Goal: Transaction & Acquisition: Purchase product/service

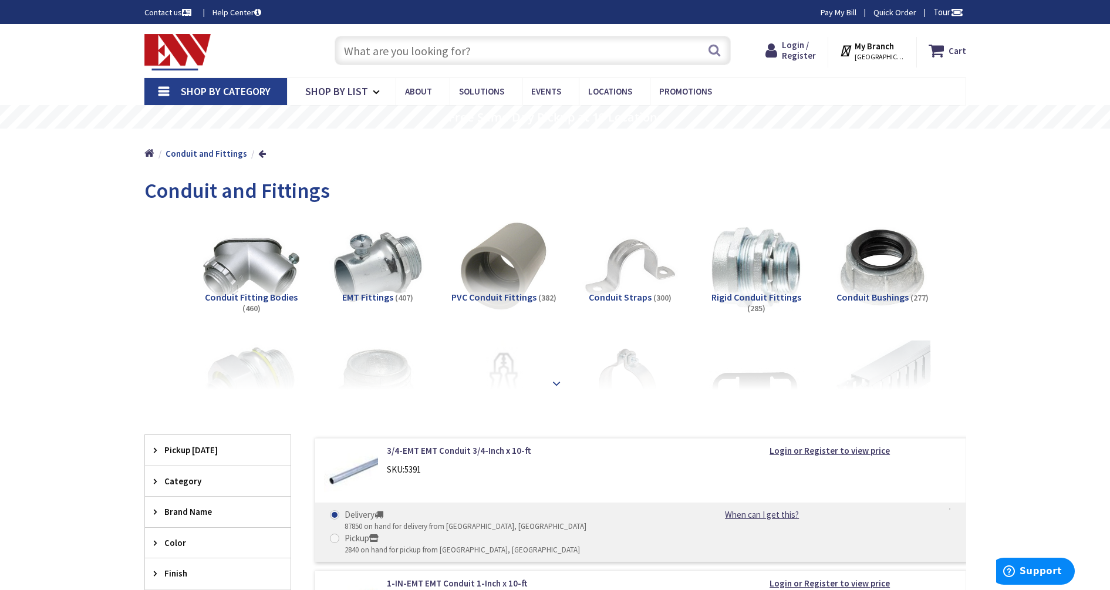
click at [558, 378] on strong at bounding box center [557, 383] width 14 height 13
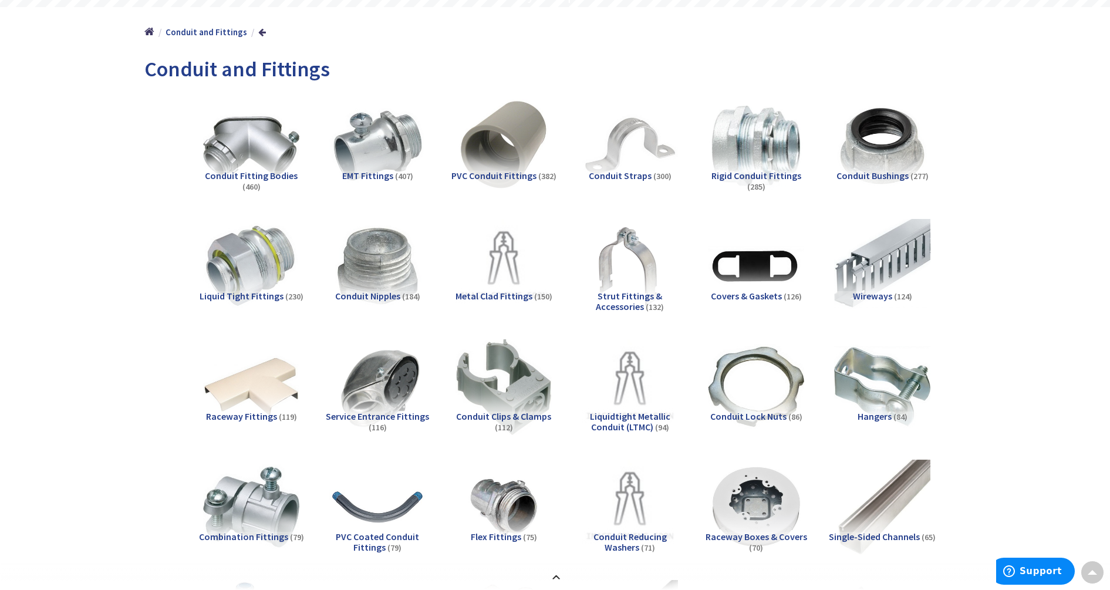
scroll to position [147, 0]
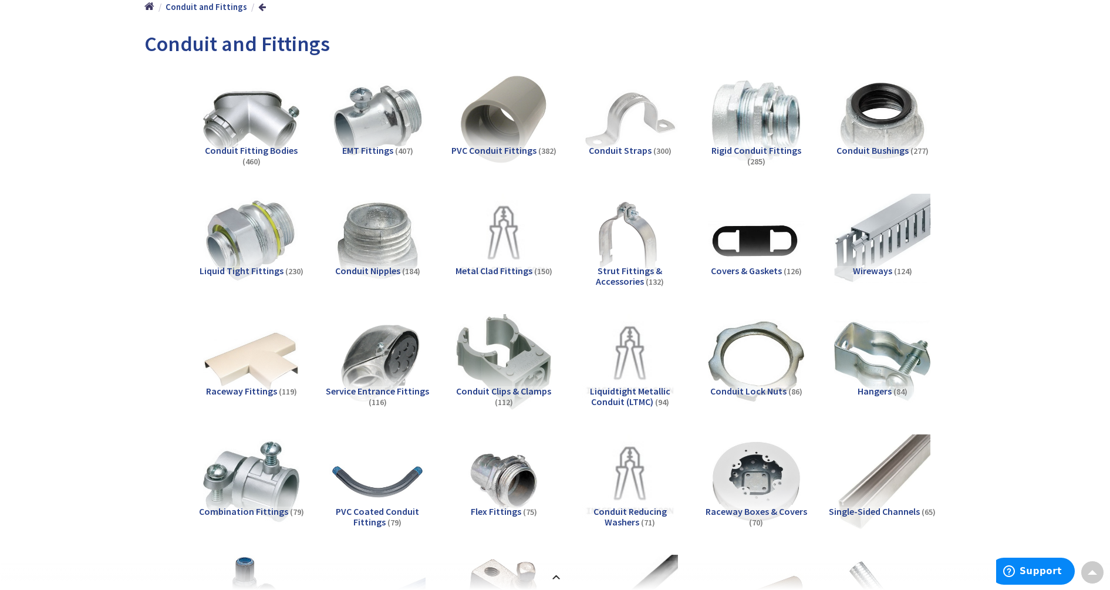
click at [481, 148] on span "PVC Conduit Fittings" at bounding box center [493, 150] width 85 height 12
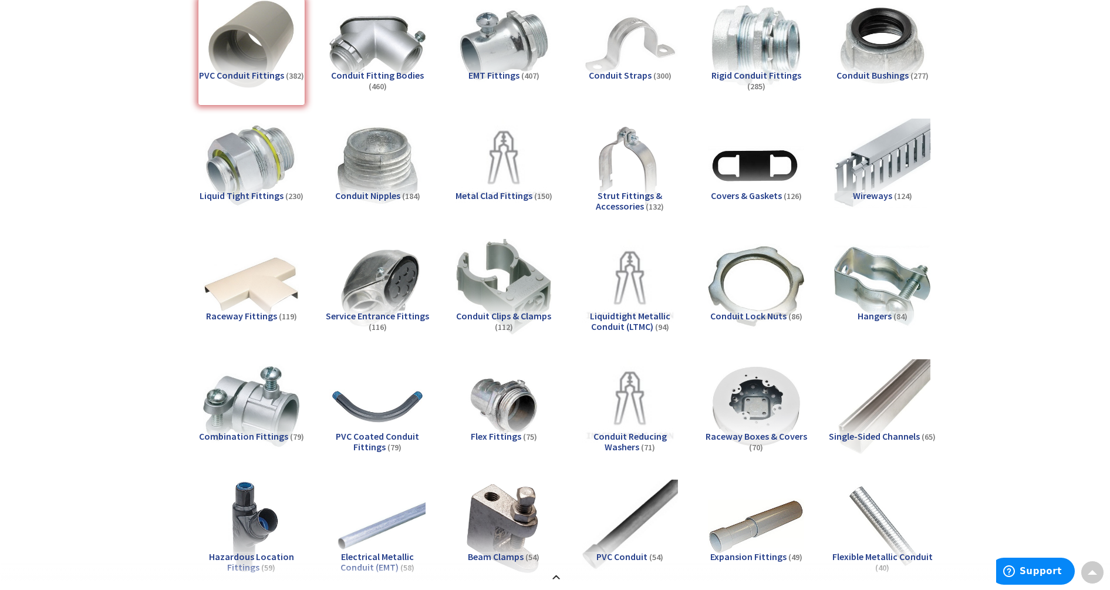
scroll to position [5, 0]
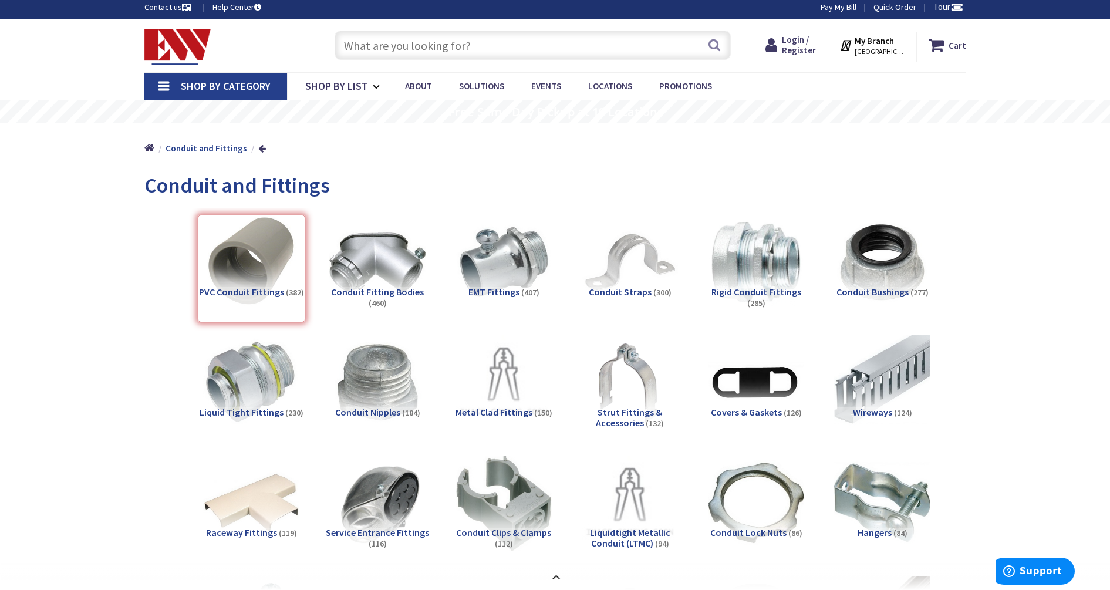
click at [275, 262] on div "PVC Conduit Fittings (382)" at bounding box center [251, 268] width 107 height 107
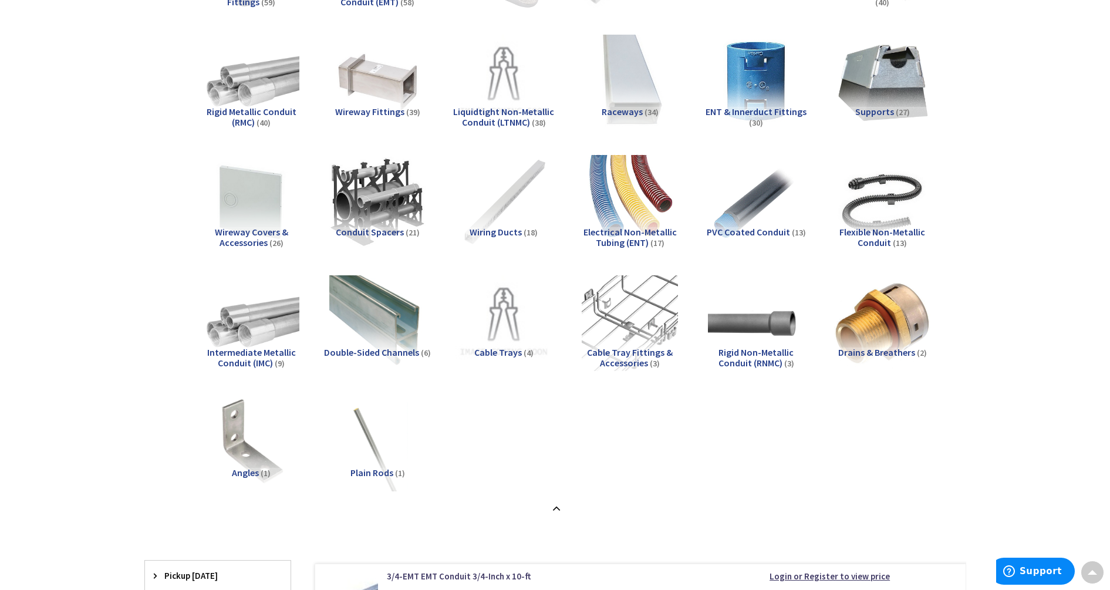
scroll to position [813, 0]
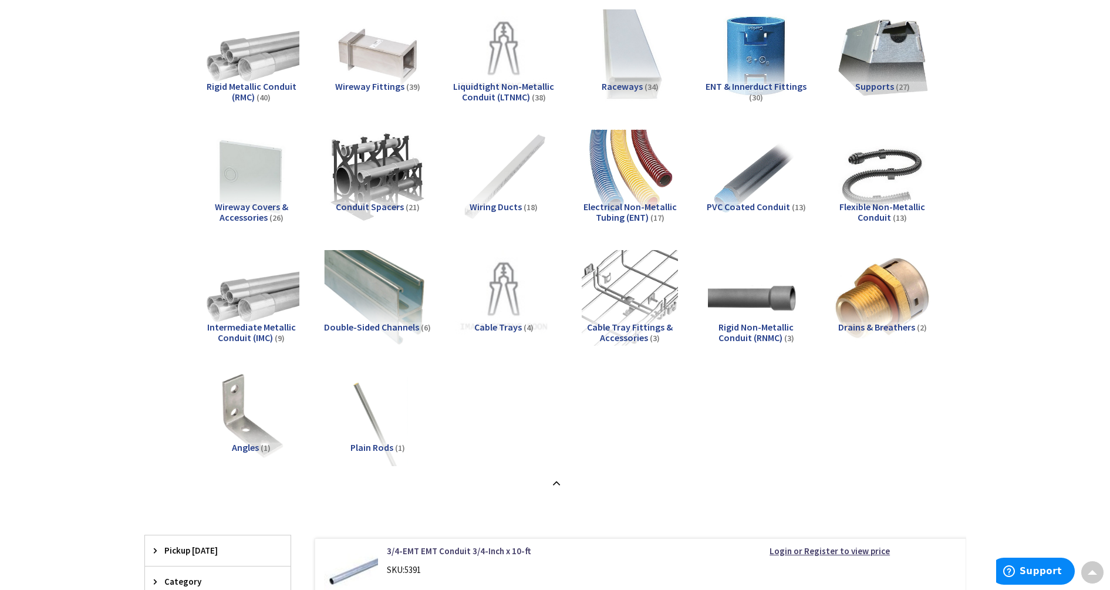
click at [380, 317] on img at bounding box center [377, 297] width 106 height 106
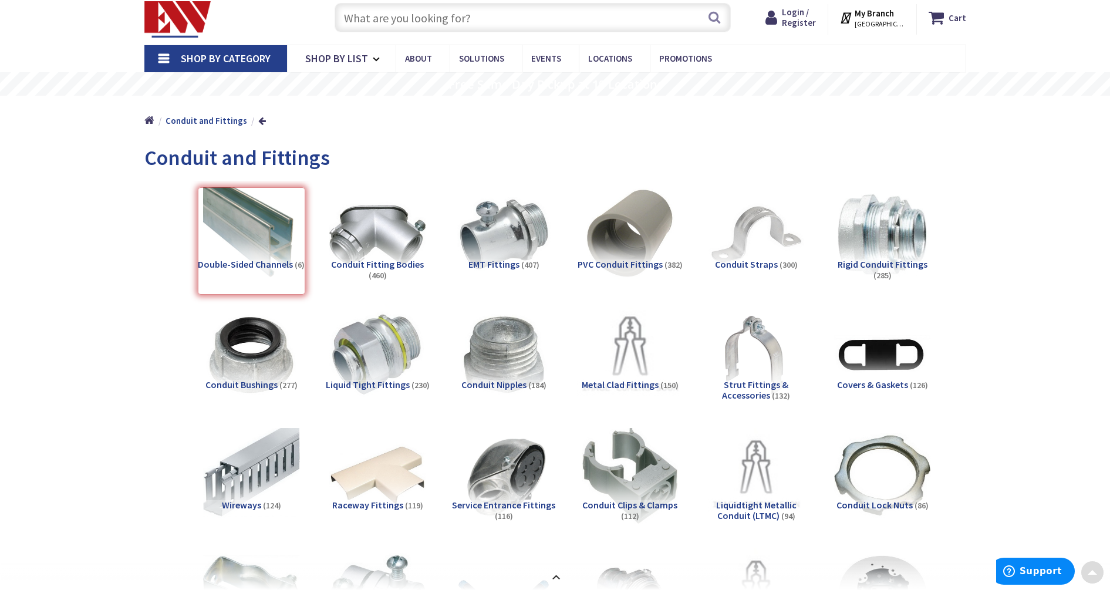
scroll to position [0, 0]
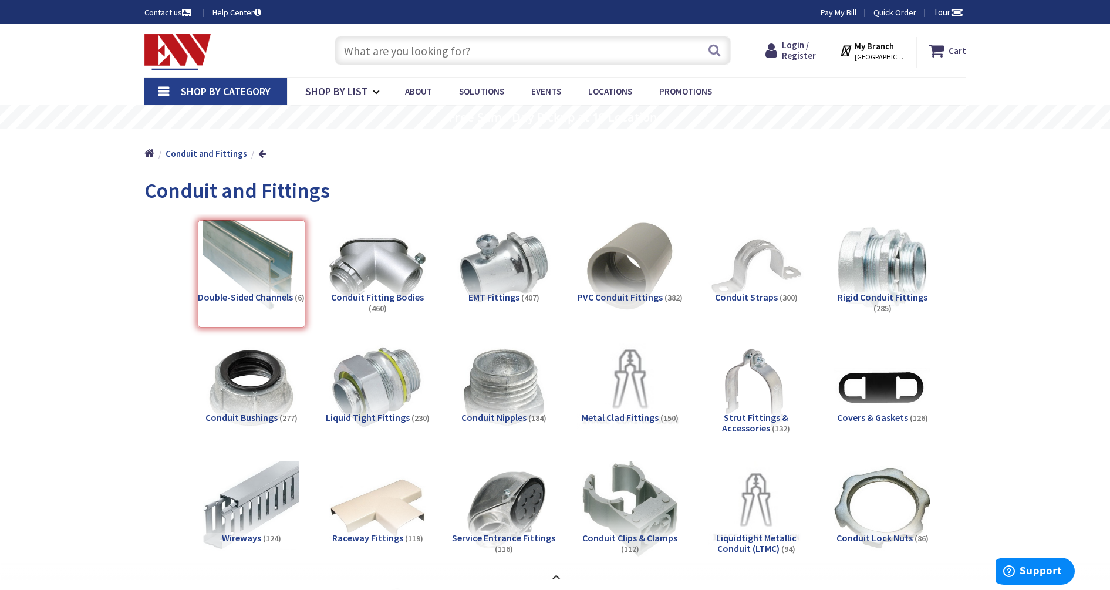
click at [624, 399] on img at bounding box center [630, 388] width 106 height 106
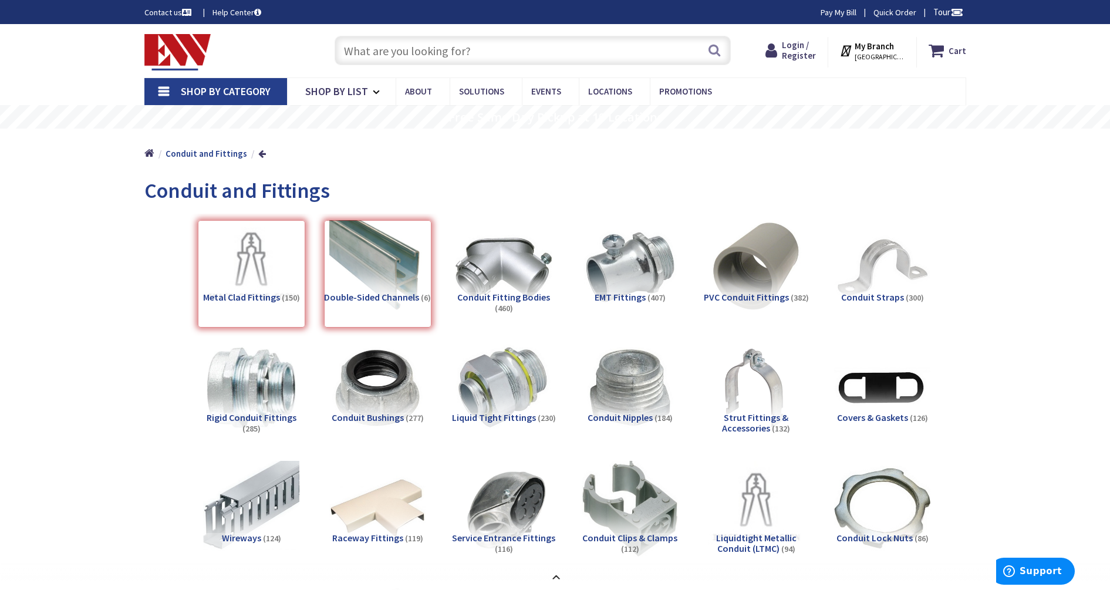
click at [383, 265] on div "Double-Sided Channels (6)" at bounding box center [377, 273] width 107 height 107
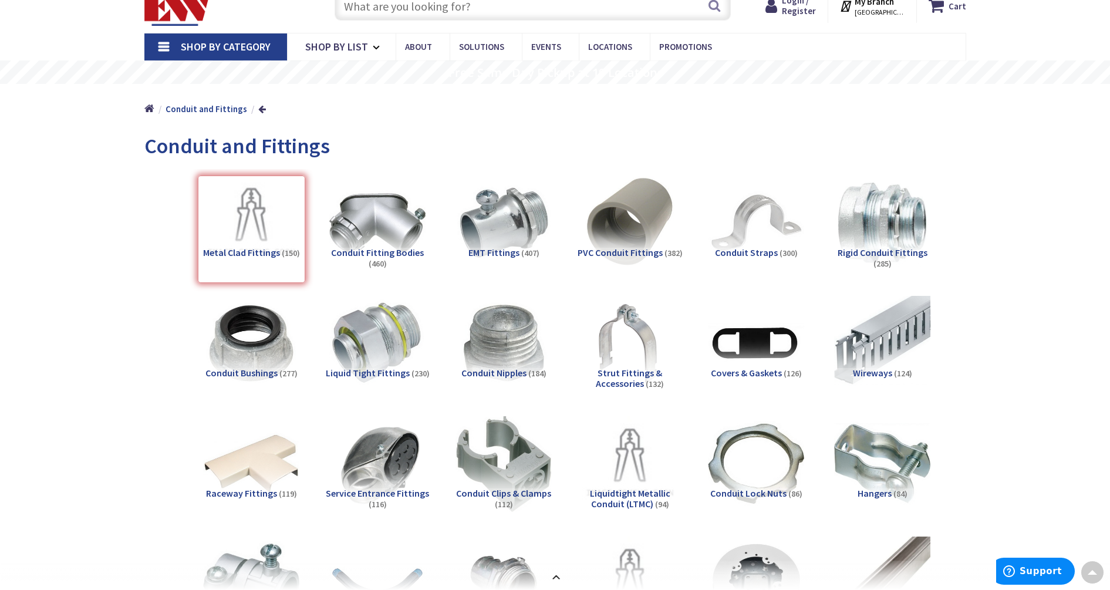
scroll to position [5, 0]
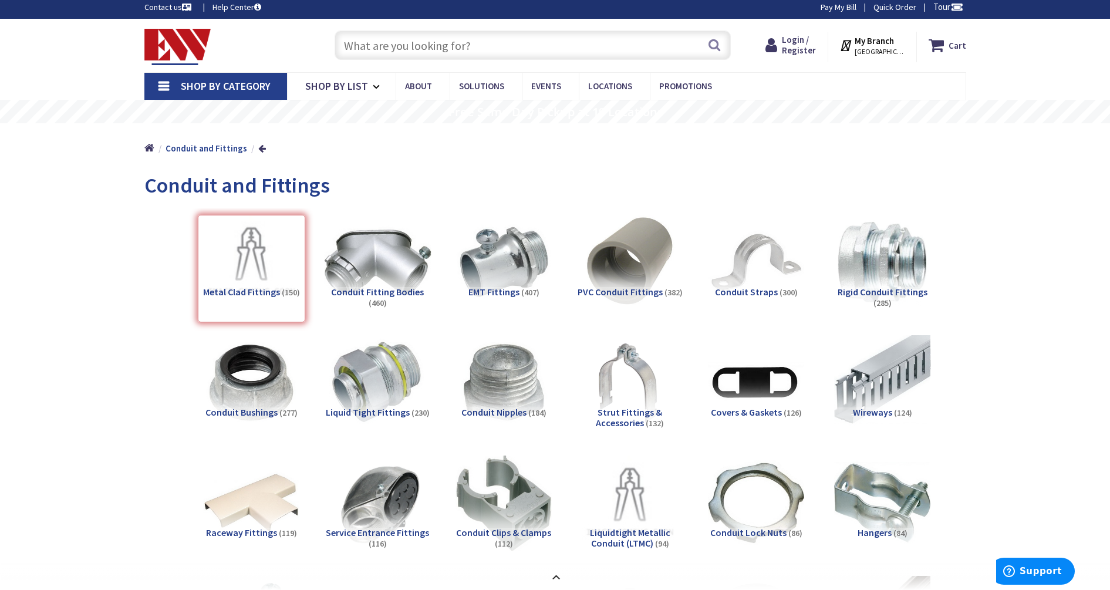
click at [247, 269] on div "Metal Clad Fittings (150)" at bounding box center [251, 268] width 107 height 107
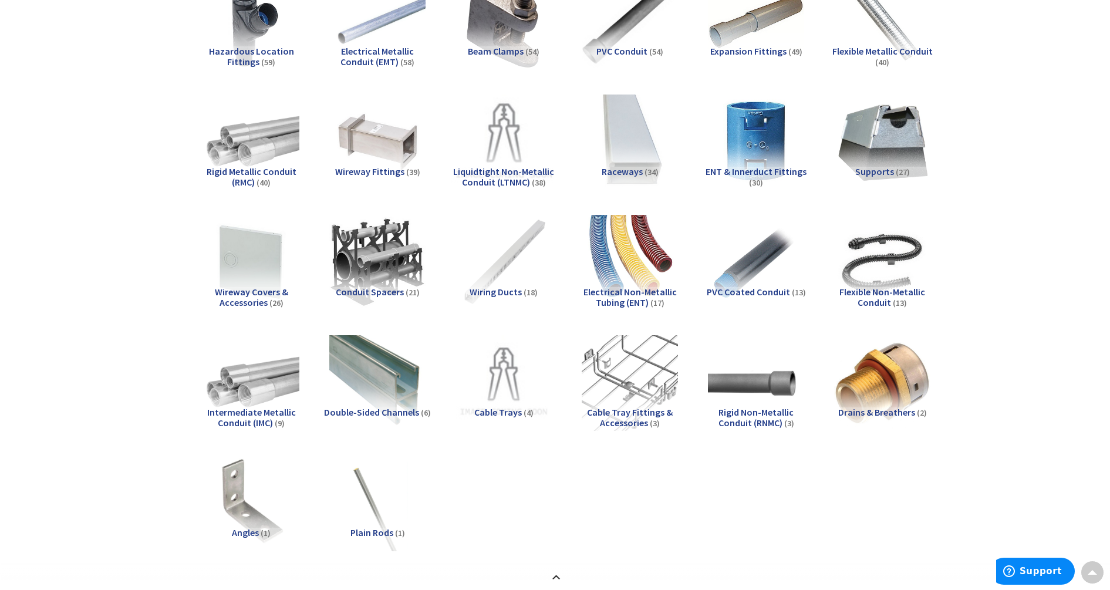
scroll to position [739, 0]
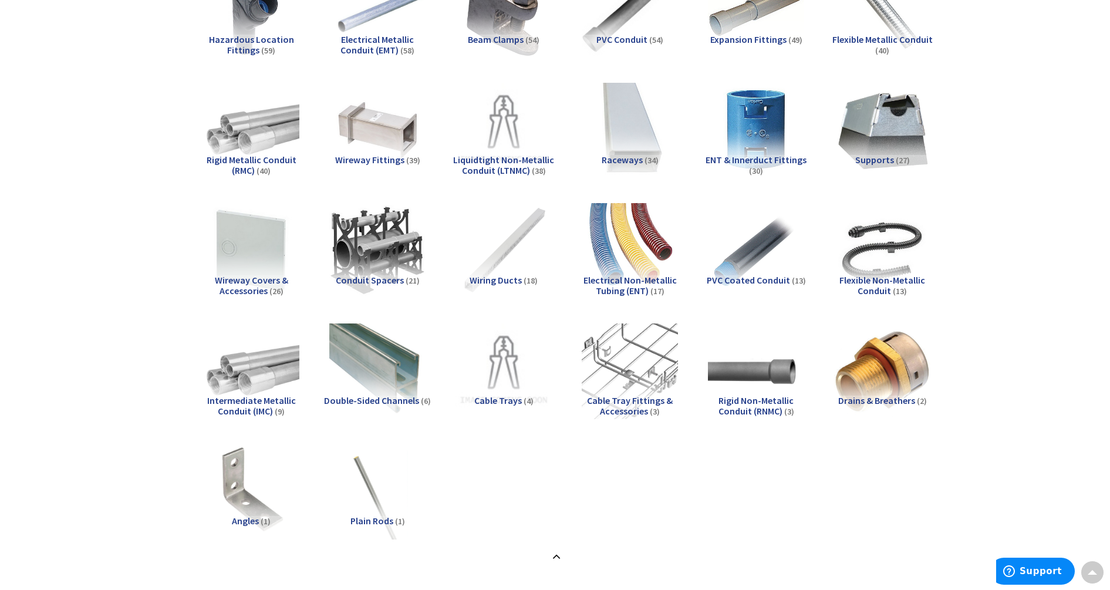
click at [266, 259] on img at bounding box center [251, 250] width 106 height 106
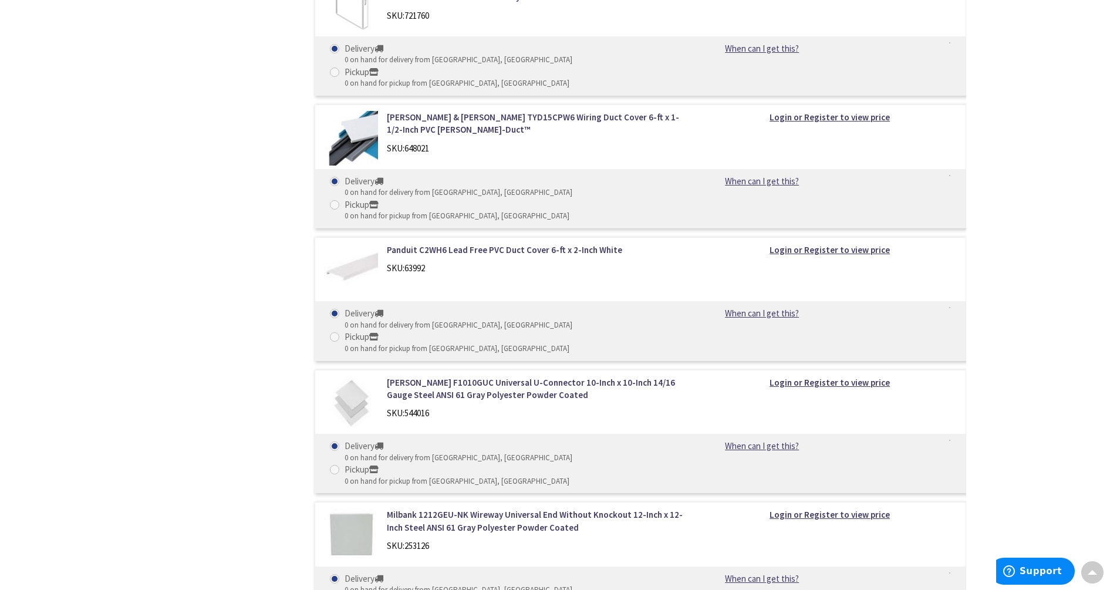
scroll to position [3821, 0]
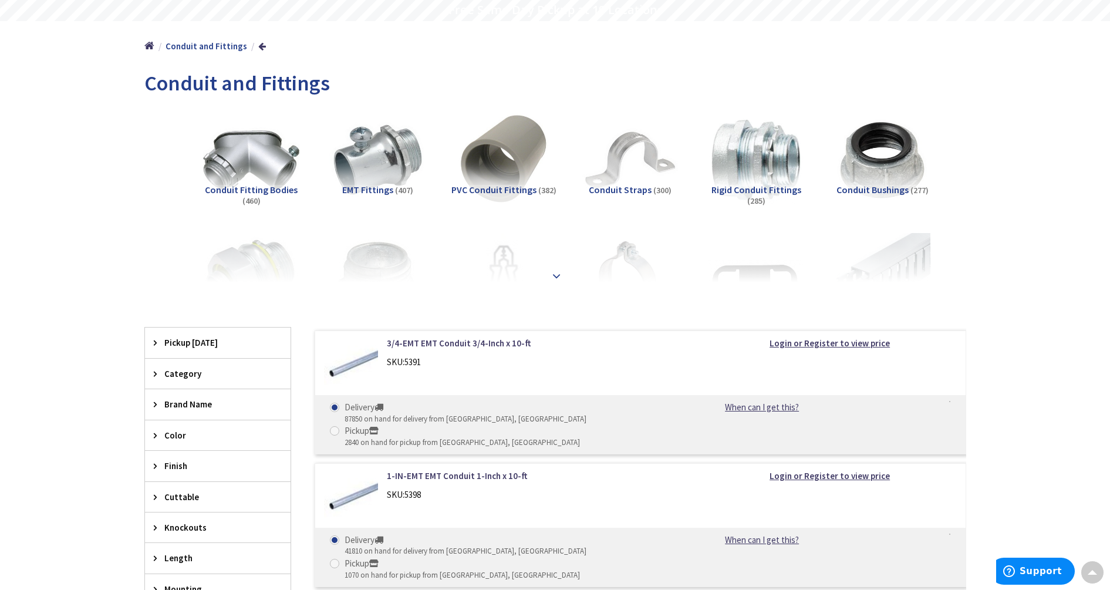
click at [548, 274] on div at bounding box center [555, 250] width 763 height 65
click at [554, 274] on strong at bounding box center [557, 275] width 14 height 13
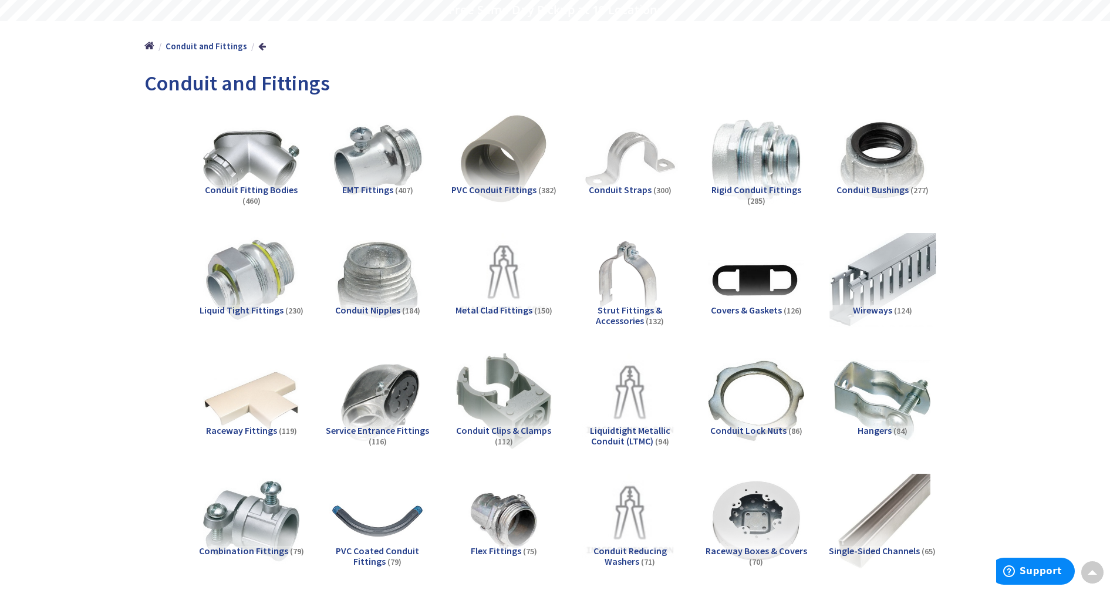
click at [870, 281] on img at bounding box center [882, 280] width 106 height 106
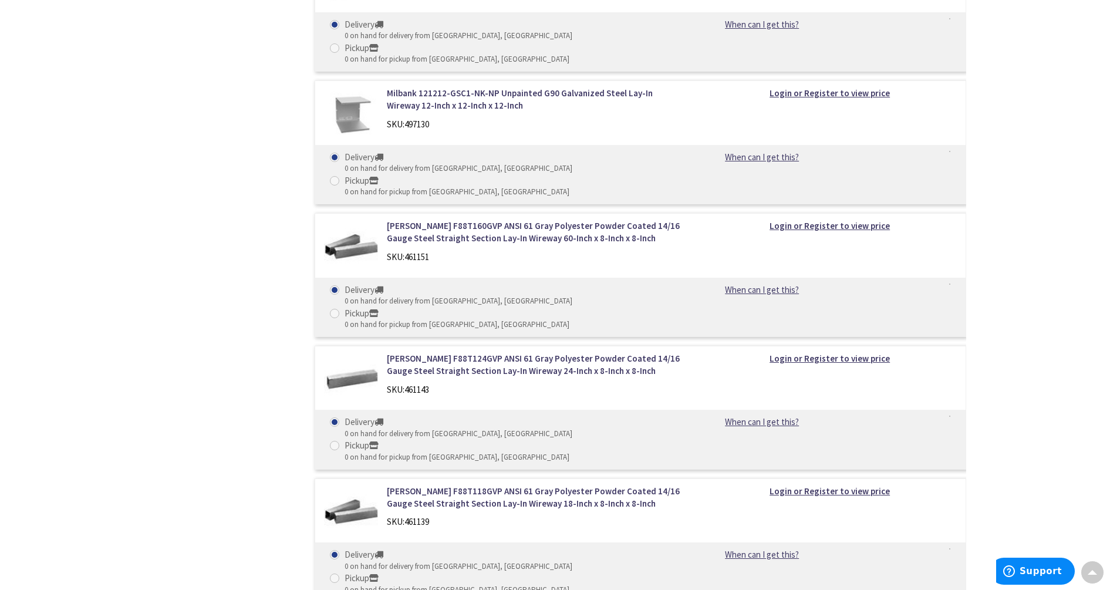
scroll to position [11367, 0]
